Goal: Transaction & Acquisition: Purchase product/service

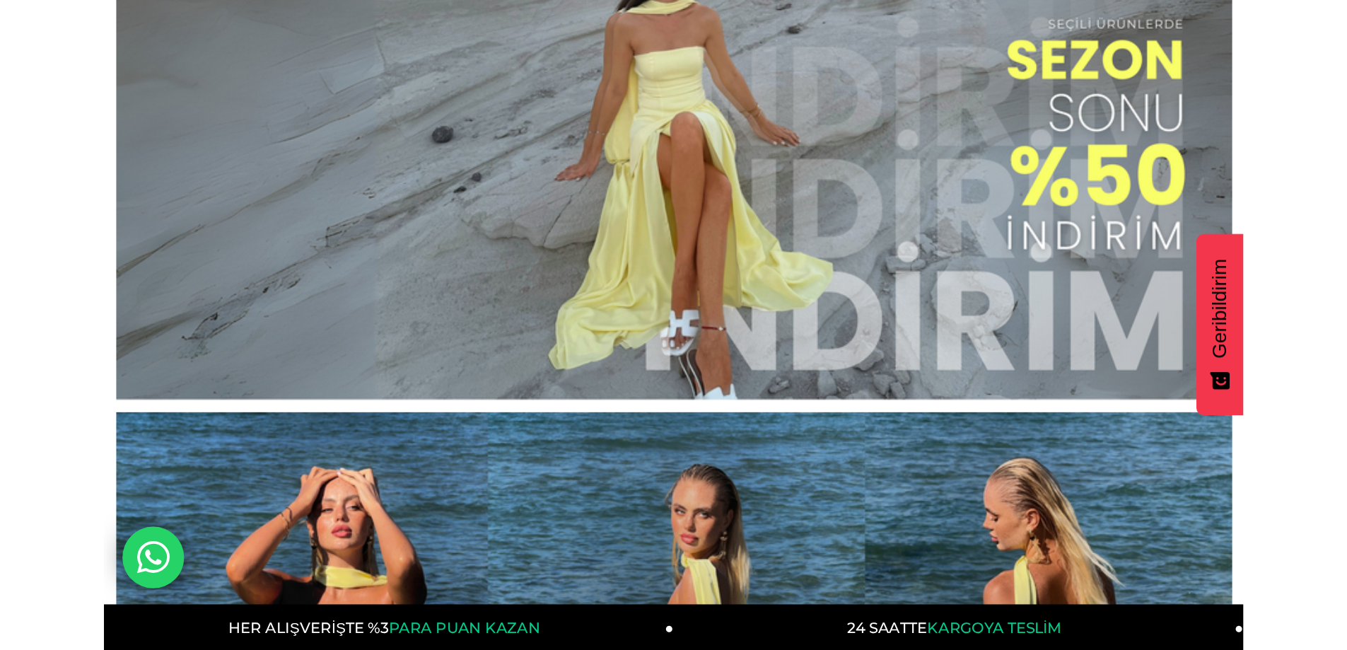
scroll to position [212, 0]
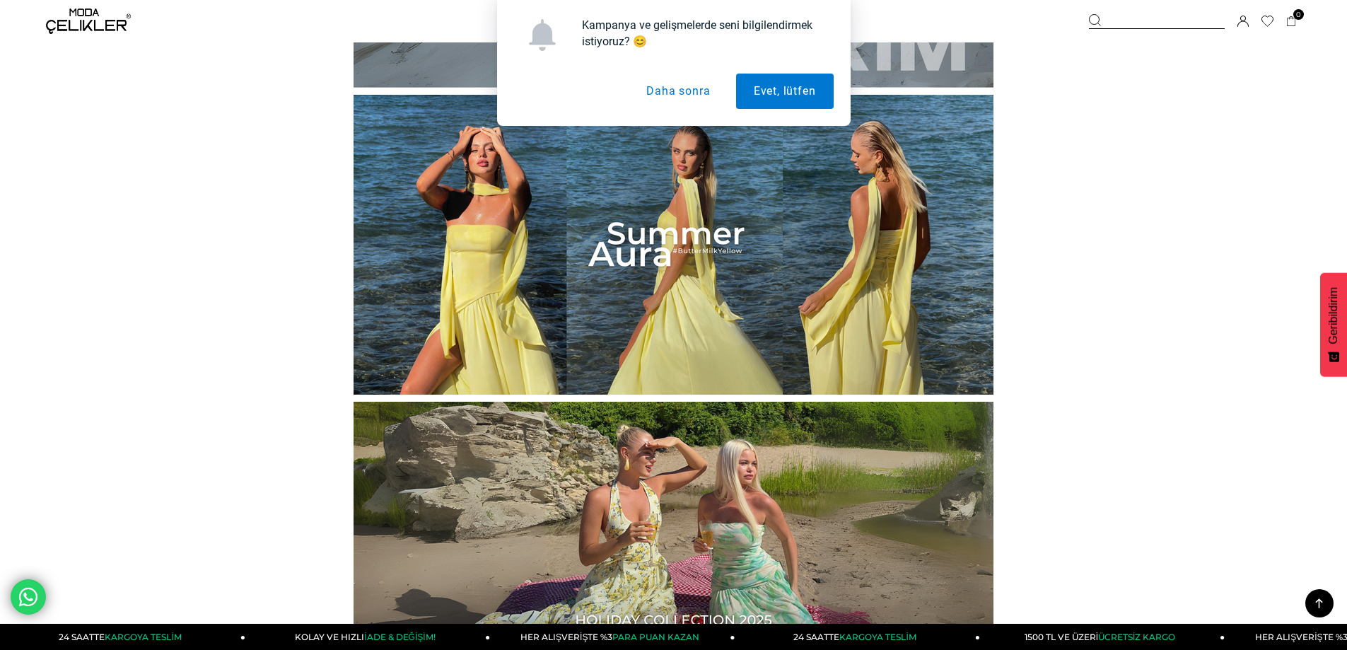
click at [653, 88] on button "Daha sonra" at bounding box center [678, 91] width 99 height 35
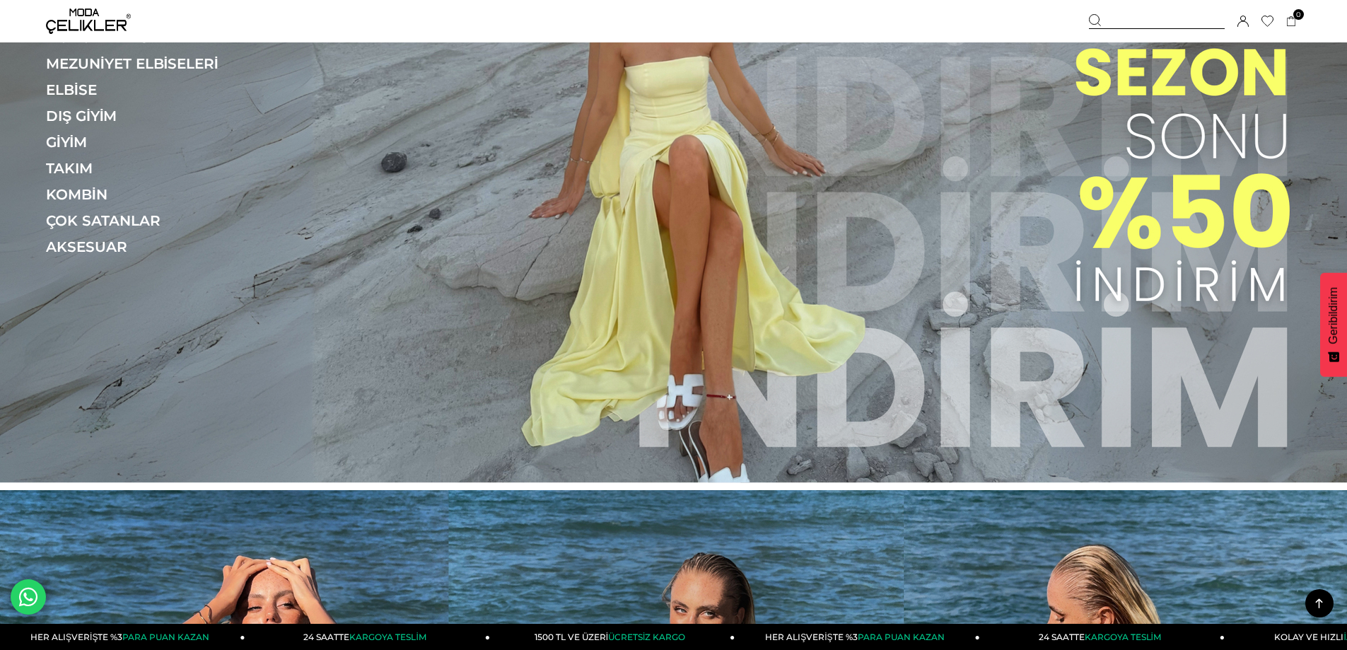
scroll to position [0, 0]
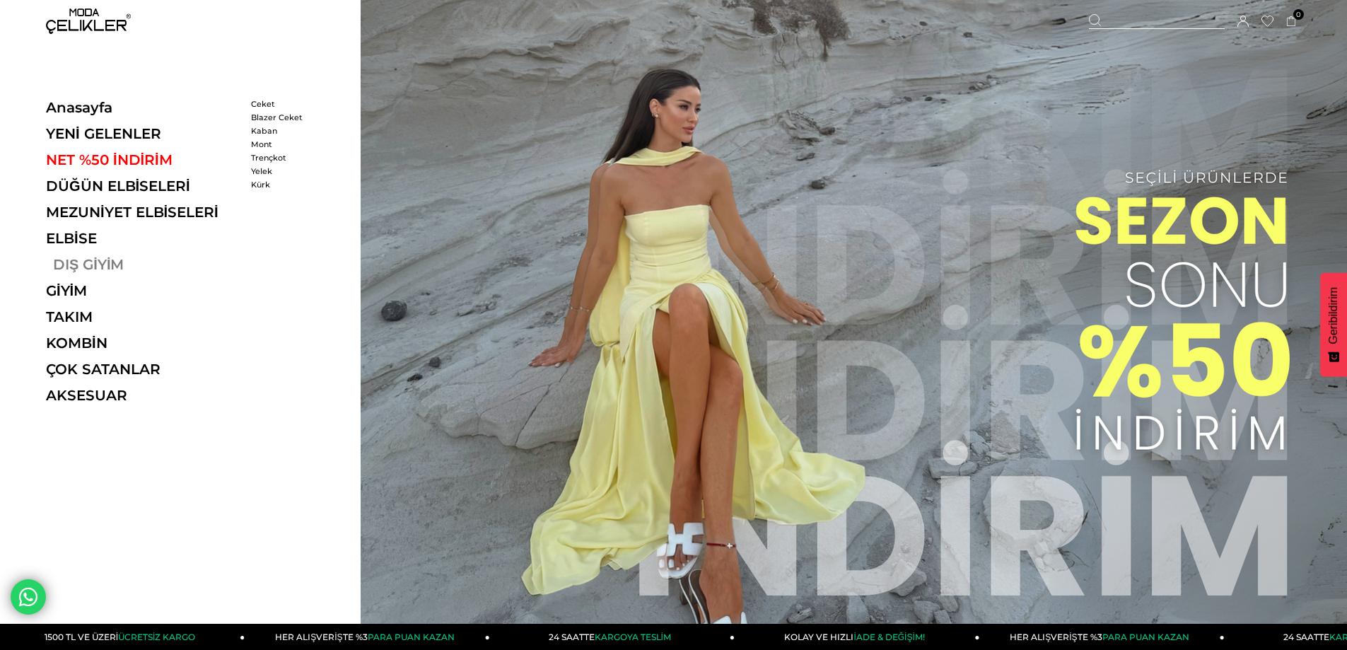
click at [68, 264] on link "DIŞ GİYİM" at bounding box center [143, 264] width 195 height 17
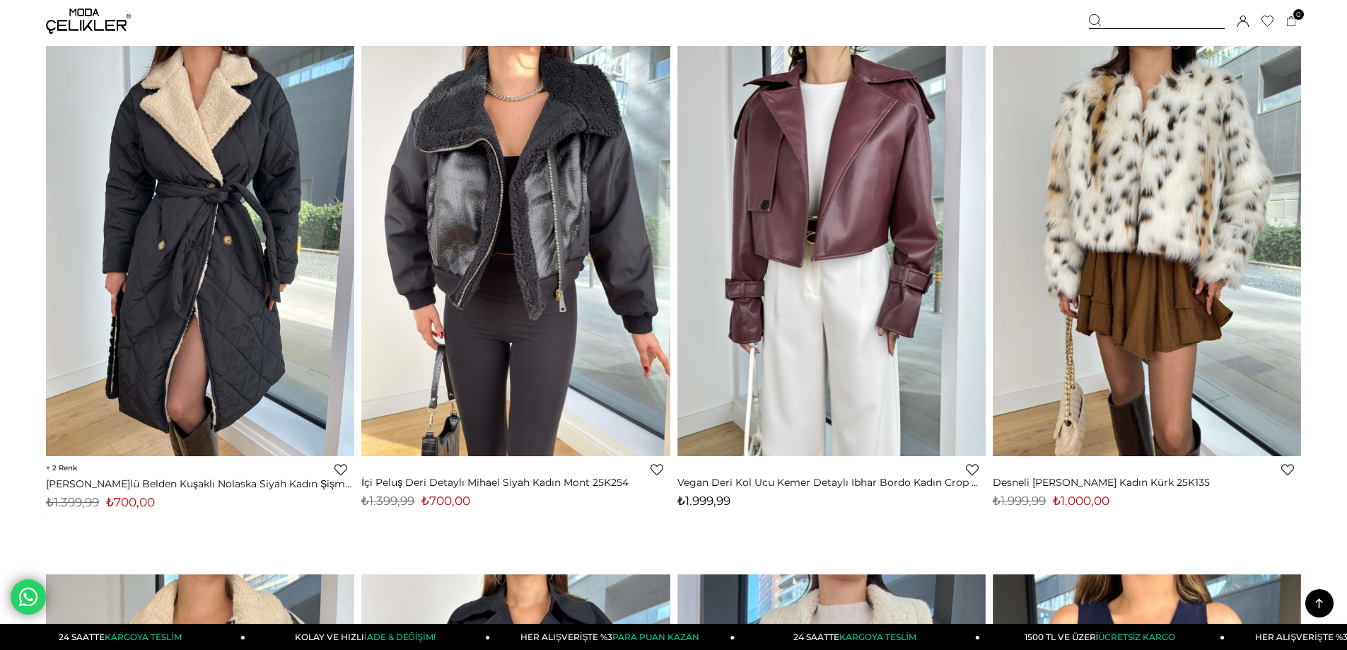
scroll to position [2711, 0]
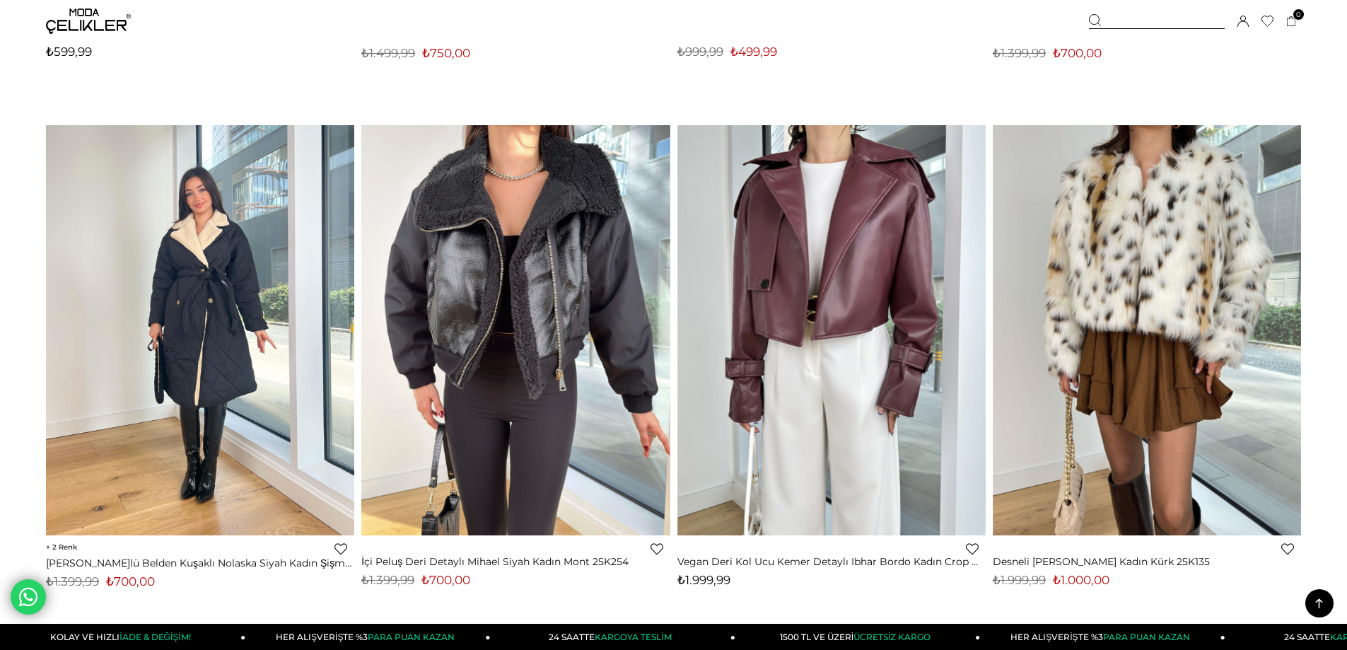
click at [220, 303] on img at bounding box center [200, 329] width 308 height 411
click at [219, 319] on img at bounding box center [200, 329] width 308 height 411
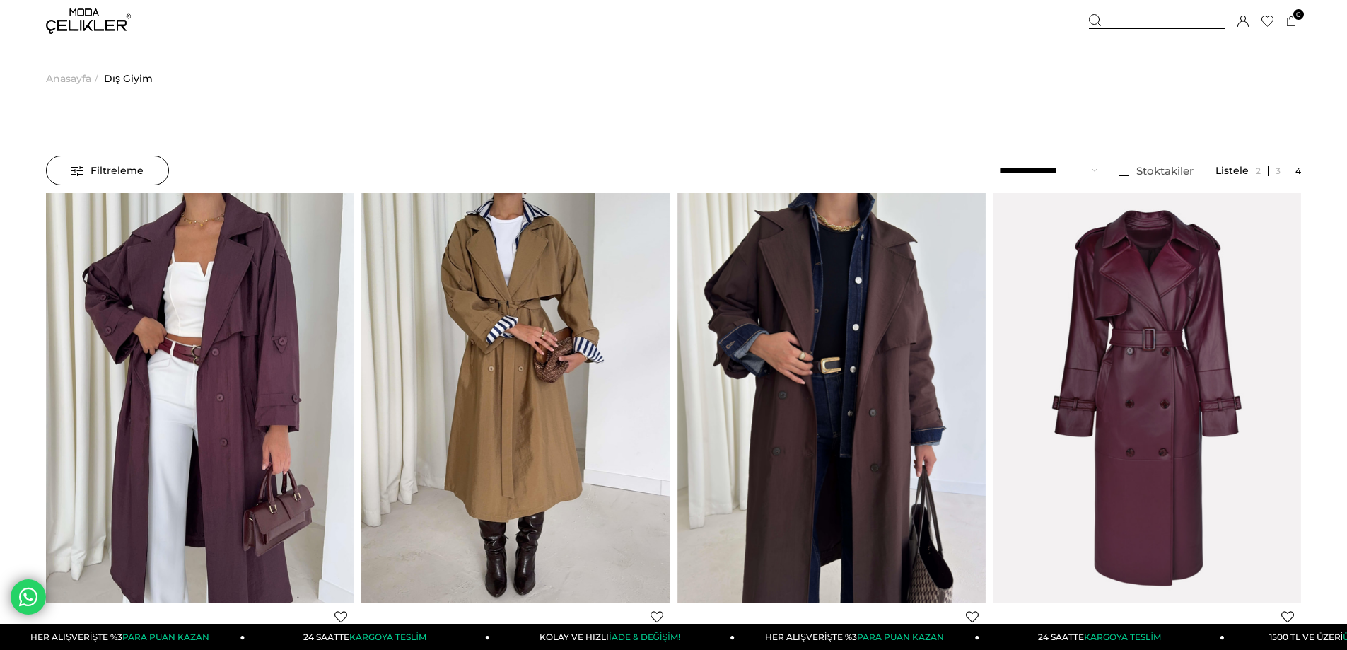
click at [66, 74] on span "Anasayfa" at bounding box center [68, 78] width 45 height 72
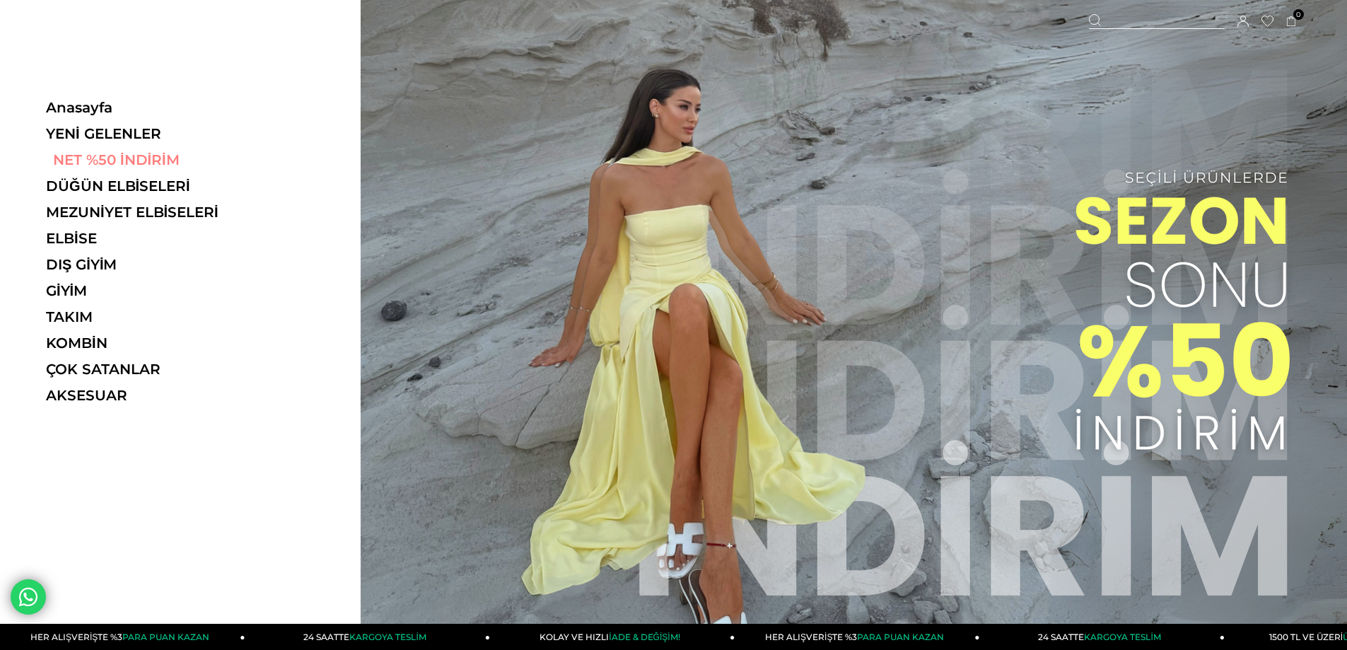
click at [66, 158] on link "NET %50 İNDİRİM" at bounding box center [143, 159] width 195 height 17
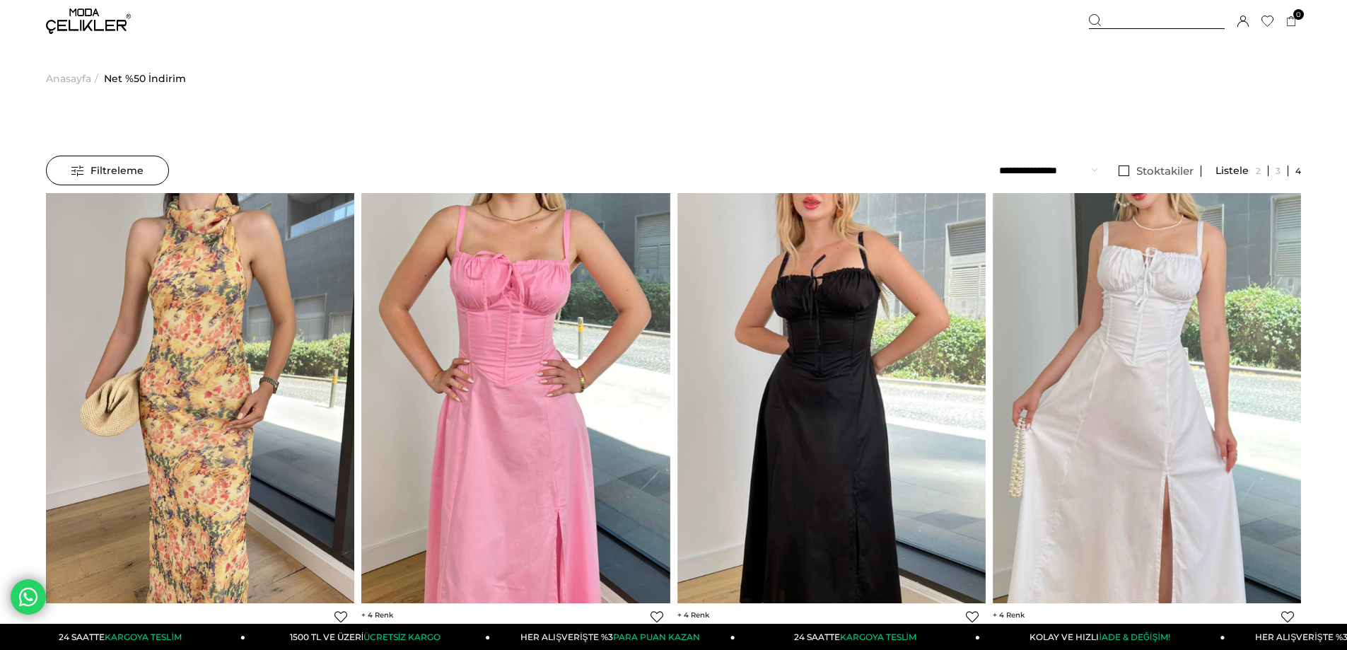
click at [93, 166] on span "Filtreleme" at bounding box center [107, 170] width 72 height 28
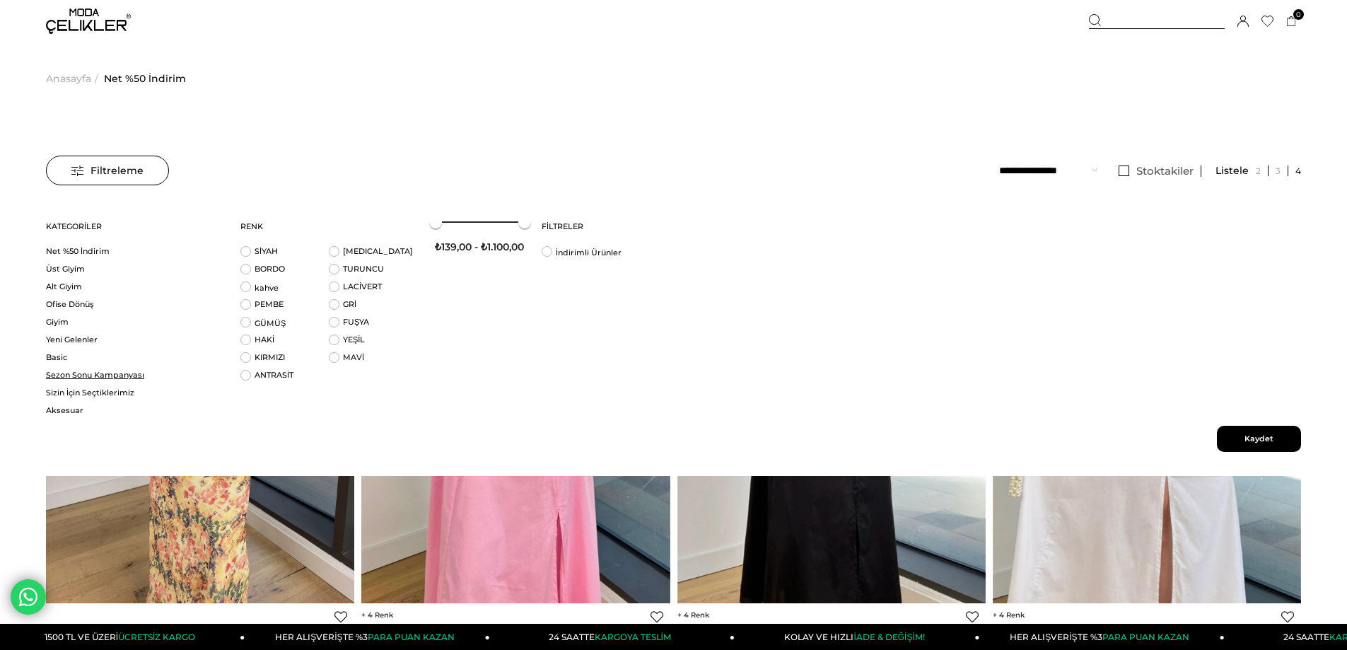
scroll to position [124, 0]
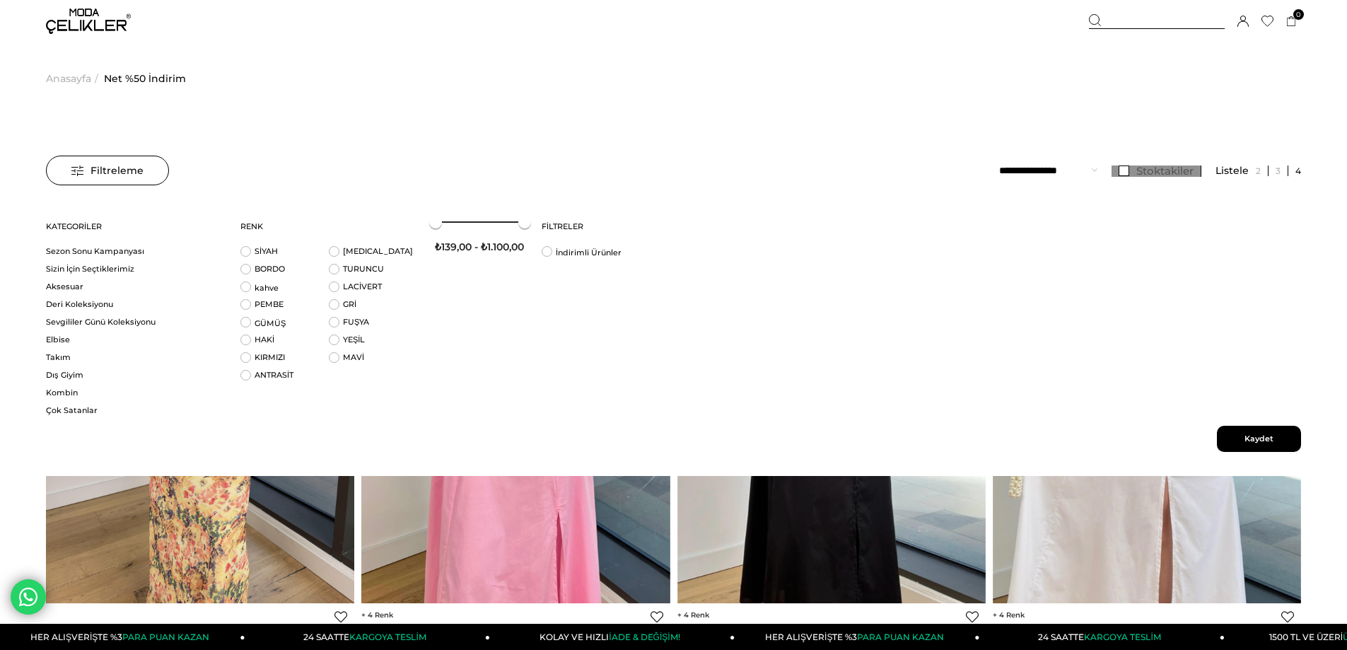
click at [1123, 170] on link "Stoktakiler" at bounding box center [1157, 171] width 90 height 11
click at [1062, 171] on select "**********" at bounding box center [1048, 171] width 98 height 30
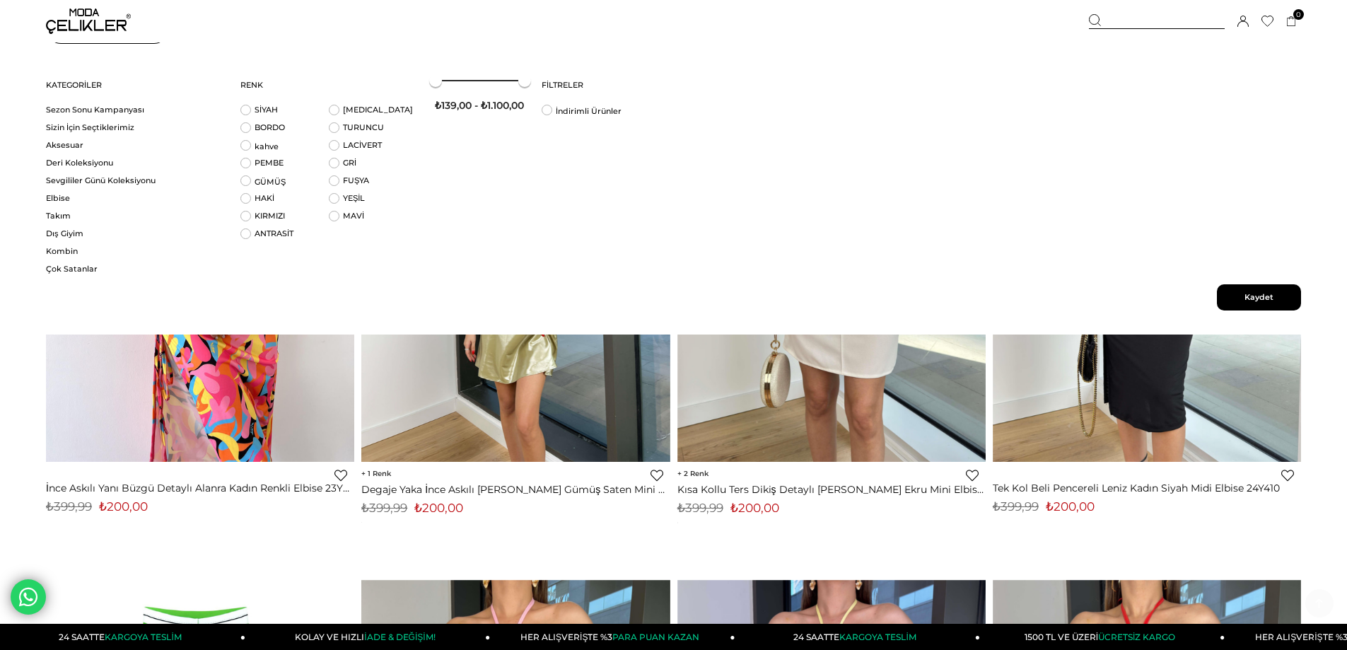
scroll to position [354, 0]
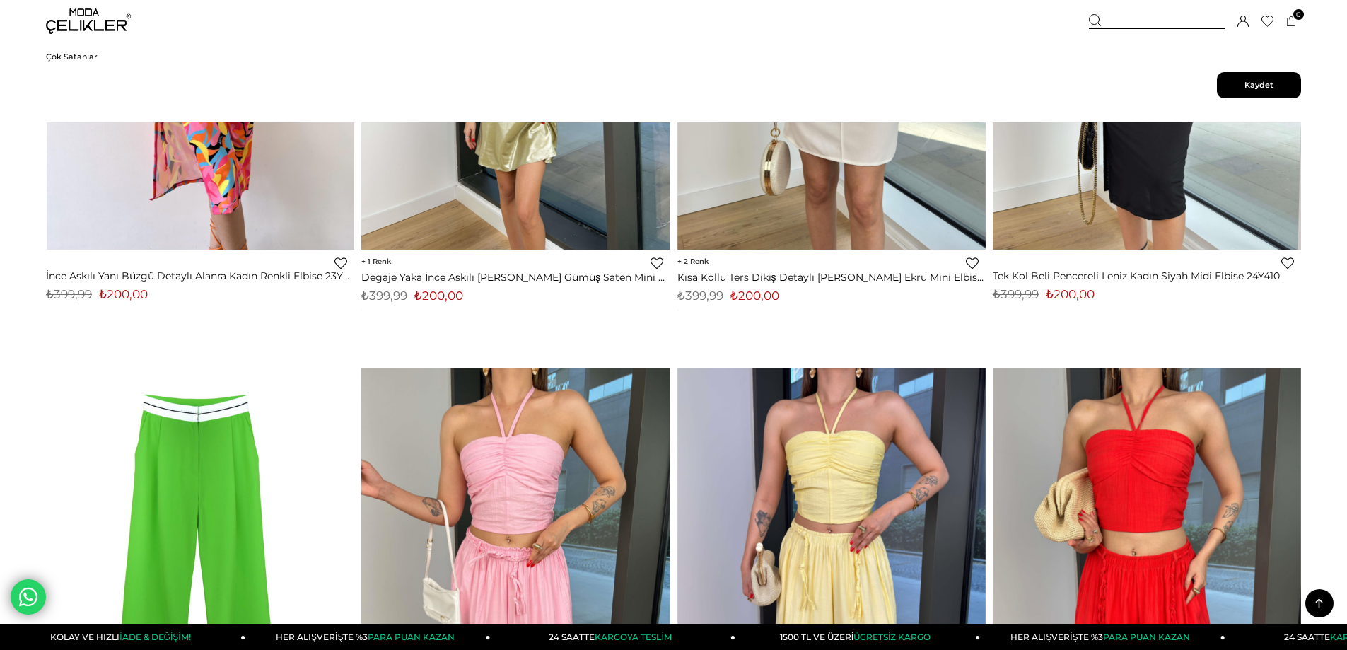
click at [199, 192] on img at bounding box center [201, 44] width 308 height 411
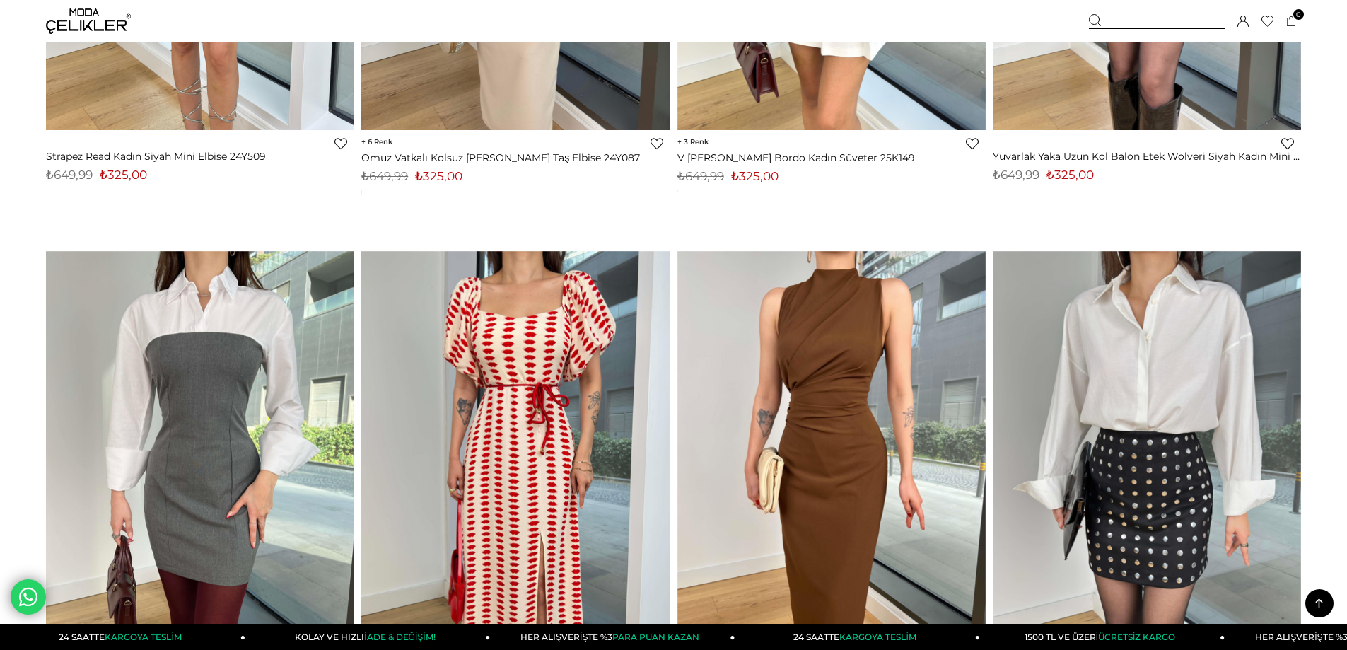
scroll to position [8681, 0]
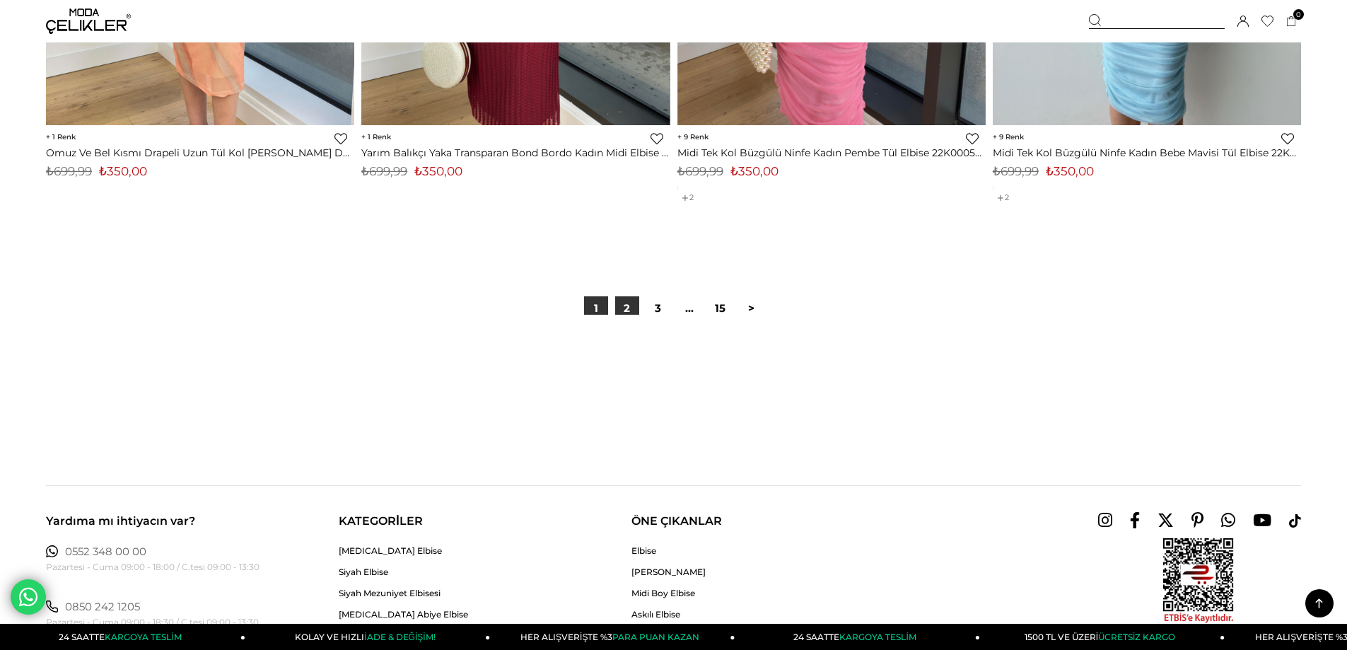
click at [629, 308] on link "2" at bounding box center [627, 308] width 24 height 24
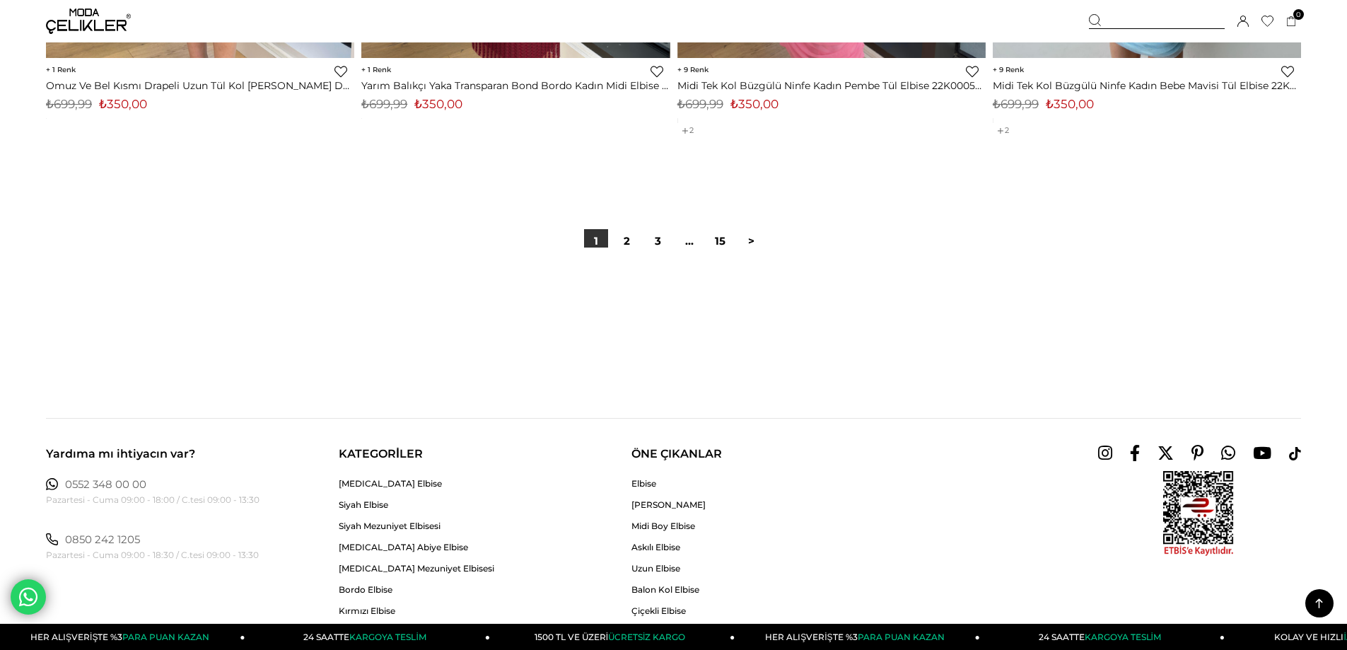
scroll to position [10379, 0]
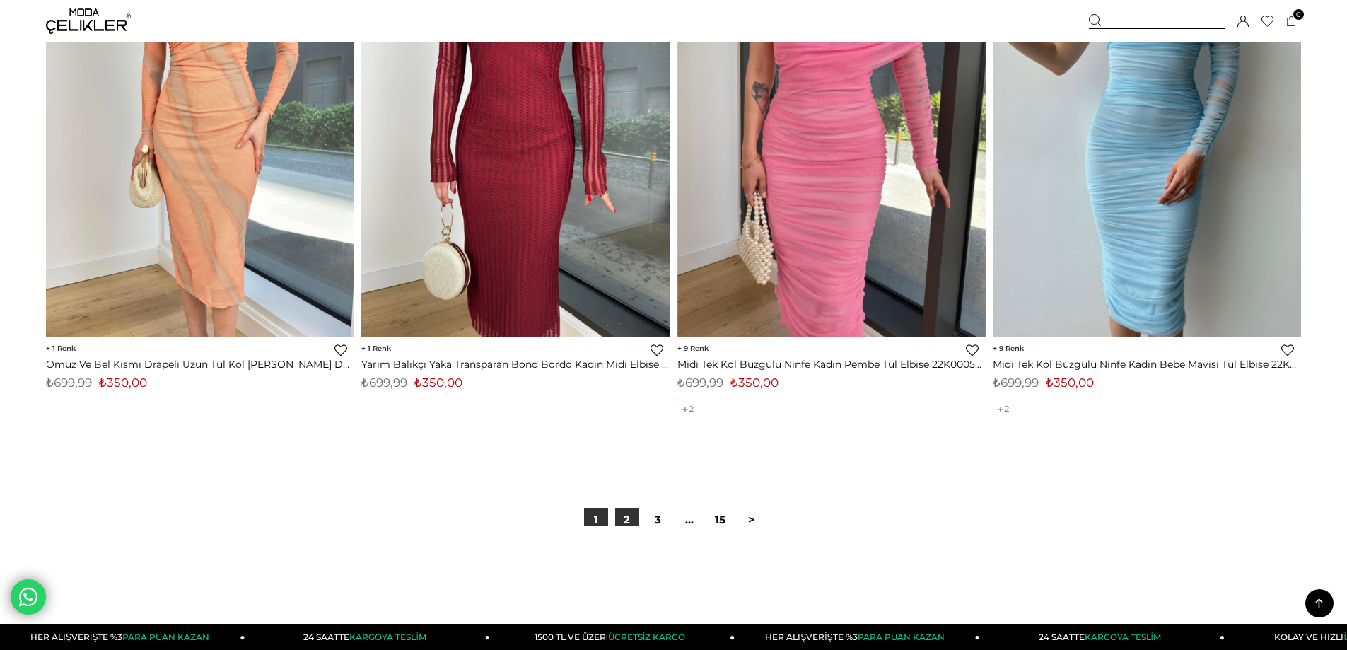
click at [631, 521] on link "2" at bounding box center [627, 520] width 24 height 24
click at [659, 518] on link "3" at bounding box center [658, 520] width 24 height 24
